Goal: Information Seeking & Learning: Find contact information

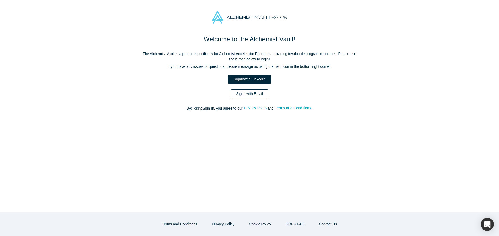
click at [255, 93] on link "Sign In with Email" at bounding box center [250, 93] width 38 height 9
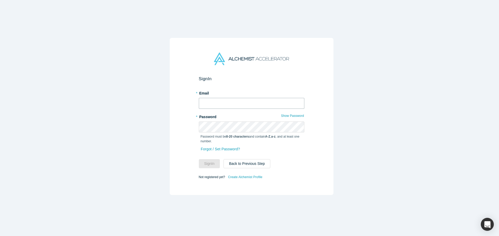
type input "[EMAIL_ADDRESS]"
click at [255, 102] on input "[EMAIL_ADDRESS]" at bounding box center [252, 103] width 106 height 11
click at [199, 109] on div at bounding box center [199, 109] width 0 height 0
click at [252, 91] on label "* Email" at bounding box center [252, 92] width 106 height 7
click at [247, 163] on button "Back to Previous Step" at bounding box center [247, 163] width 47 height 9
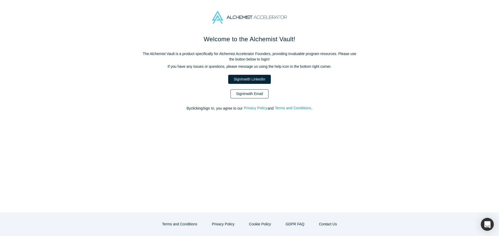
click at [251, 93] on link "Sign In with Email" at bounding box center [250, 93] width 38 height 9
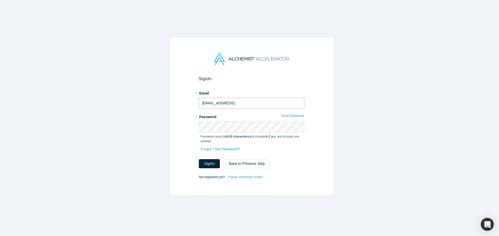
click at [244, 104] on input "[EMAIL_ADDRESS]" at bounding box center [252, 103] width 106 height 11
drag, startPoint x: 245, startPoint y: 101, endPoint x: 163, endPoint y: 103, distance: 82.0
click at [163, 103] on div "Sign In * Email [EMAIL_ADDRESS] * Password Show Password Password must be 8-20 …" at bounding box center [251, 120] width 503 height 240
type input "[EMAIL_ADDRESS][DOMAIN_NAME]"
click at [213, 162] on button "Sign In" at bounding box center [209, 163] width 21 height 9
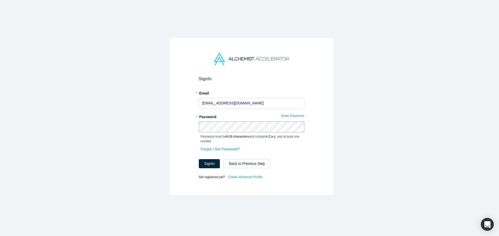
click at [199, 159] on button "Sign In" at bounding box center [209, 163] width 21 height 9
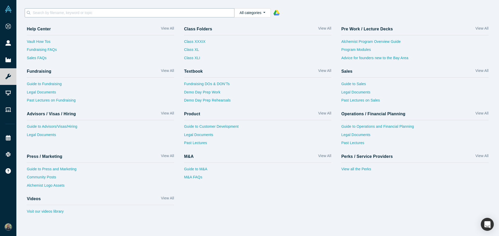
click at [83, 14] on input at bounding box center [133, 12] width 202 height 7
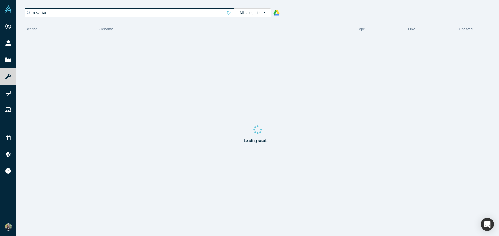
type input "new startup"
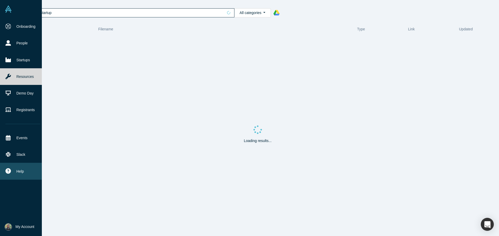
click at [24, 172] on button "Help" at bounding box center [23, 171] width 46 height 17
click at [40, 169] on link "Contact Us" at bounding box center [50, 168] width 43 height 9
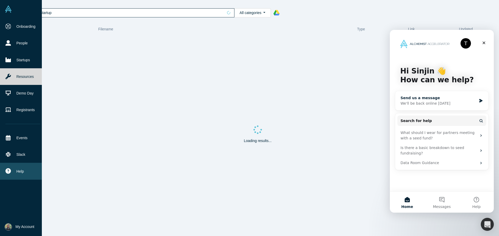
click at [441, 102] on div "We'll be back online [DATE]" at bounding box center [439, 103] width 76 height 5
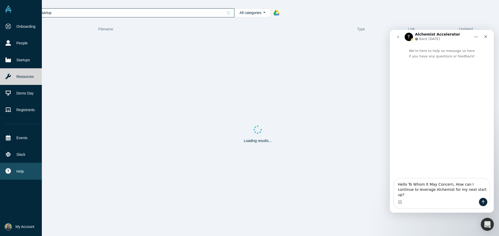
type textarea "Hello To Whom It May Concern, How can I continue to leverage Alchemist for my n…"
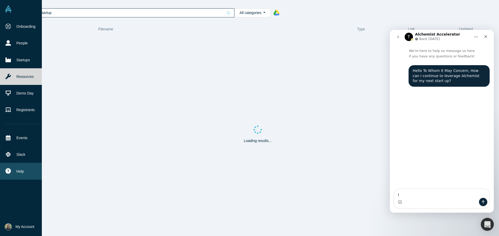
type textarea "I"
click at [270, 48] on div "Loading results..." at bounding box center [258, 136] width 472 height 202
click at [185, 12] on input "new startup" at bounding box center [127, 12] width 191 height 7
click at [35, 14] on input "new startup" at bounding box center [127, 12] width 191 height 7
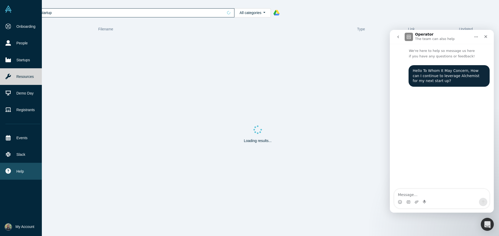
type input "next startup"
click at [261, 16] on button "All categories" at bounding box center [252, 12] width 37 height 9
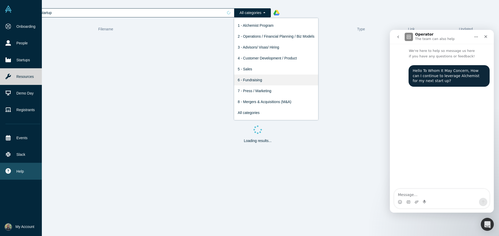
click at [282, 79] on link "6 - Fundraising" at bounding box center [276, 80] width 84 height 11
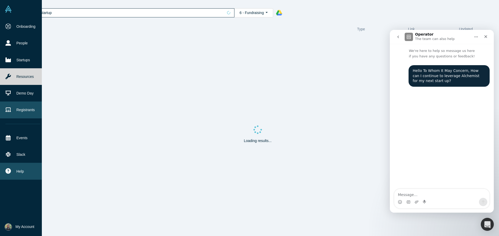
click at [17, 109] on link "Registrants" at bounding box center [23, 110] width 46 height 17
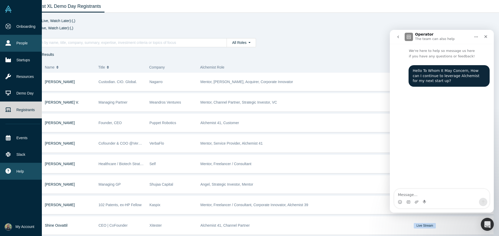
click at [18, 41] on link "People" at bounding box center [23, 43] width 46 height 17
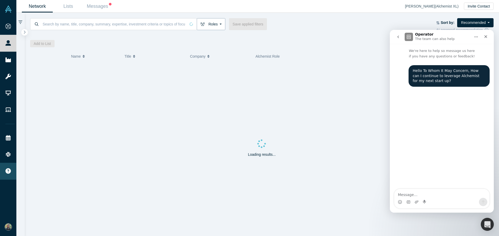
click at [207, 24] on button "Roles" at bounding box center [211, 24] width 29 height 12
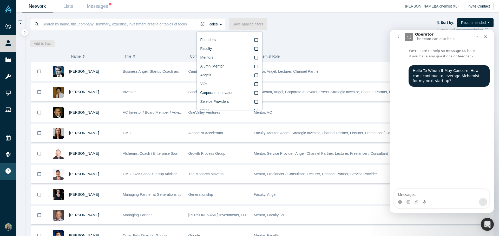
click at [224, 56] on label "Mentors" at bounding box center [230, 57] width 58 height 9
click at [0, 0] on input "Mentors" at bounding box center [0, 0] width 0 height 0
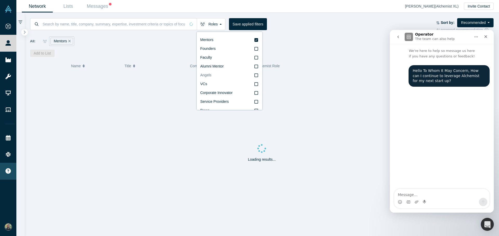
click at [255, 75] on icon at bounding box center [257, 75] width 4 height 4
click at [0, 0] on input "Angels" at bounding box center [0, 0] width 0 height 0
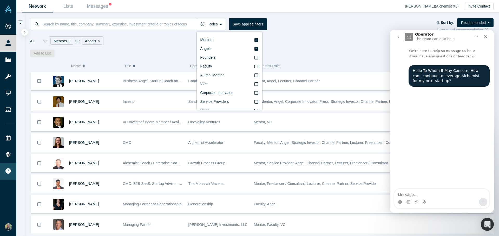
click at [169, 53] on div "Add to List Showing 10,278 Results" at bounding box center [262, 53] width 464 height 7
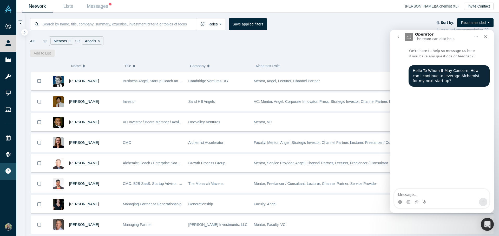
click at [413, 20] on div "Roles Mentors Angels Founders Faculty Alumni Mentor VCs Corporate Innovator Ser…" at bounding box center [233, 24] width 407 height 12
click at [486, 37] on icon "Close" at bounding box center [486, 36] width 3 height 3
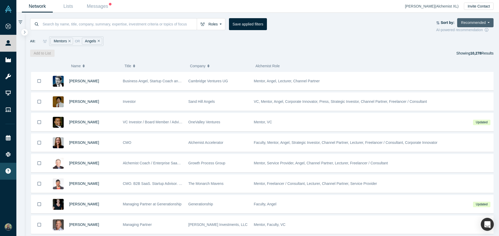
click at [482, 25] on button "Recommended" at bounding box center [476, 22] width 36 height 9
click at [480, 36] on link "Highest Ranking" at bounding box center [470, 34] width 47 height 11
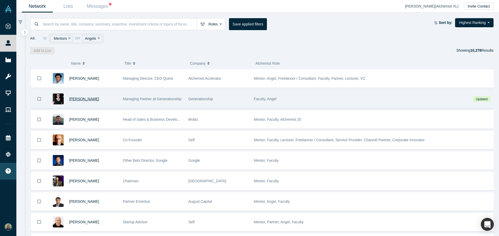
click at [86, 99] on span "[PERSON_NAME]" at bounding box center [84, 99] width 30 height 4
